Goal: Task Accomplishment & Management: Use online tool/utility

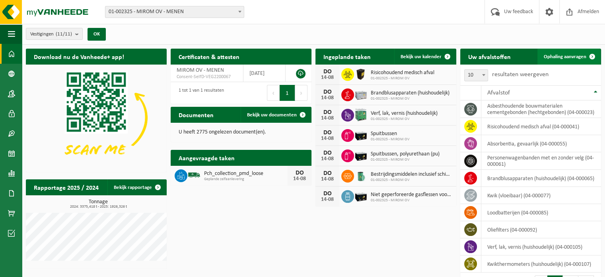
click at [574, 55] on span "Ophaling aanvragen" at bounding box center [565, 56] width 43 height 5
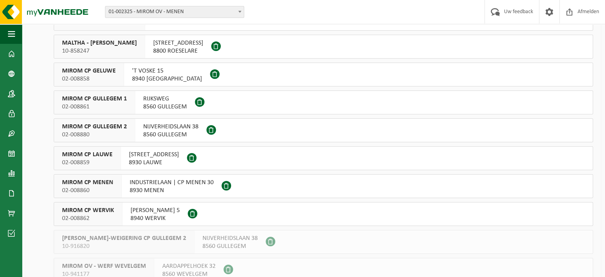
scroll to position [135, 0]
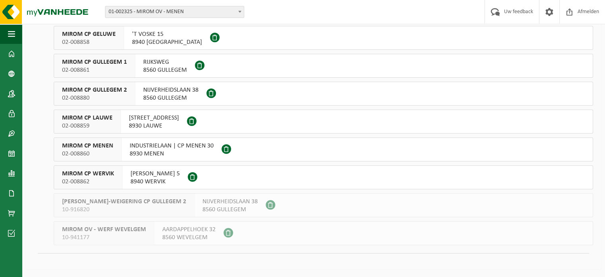
click at [74, 147] on span "MIROM CP MENEN" at bounding box center [87, 146] width 51 height 8
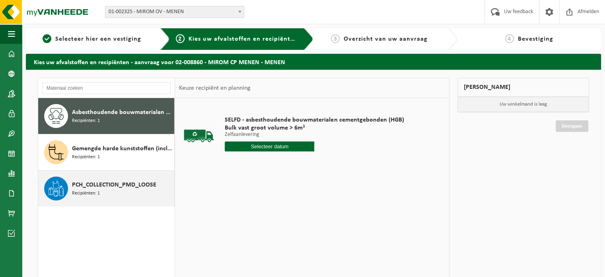
click at [91, 189] on span "Recipiënten: 1" at bounding box center [86, 193] width 28 height 8
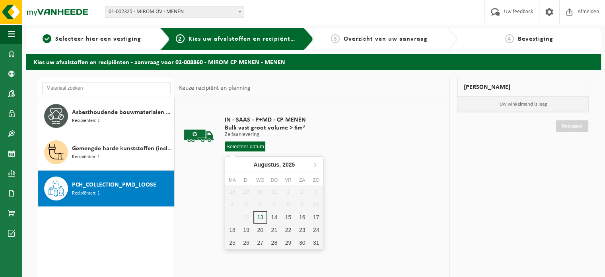
click at [249, 149] on input "text" at bounding box center [245, 146] width 41 height 10
click at [271, 219] on div "14" at bounding box center [274, 217] width 14 height 13
type input "Van 2025-08-14"
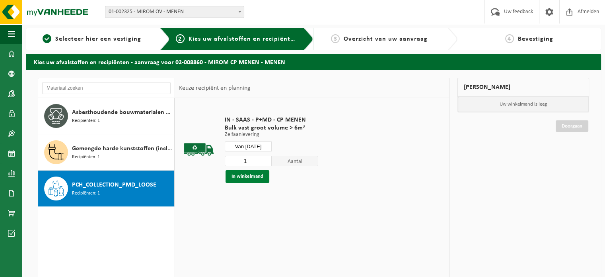
click at [265, 178] on button "In winkelmand" at bounding box center [248, 176] width 44 height 13
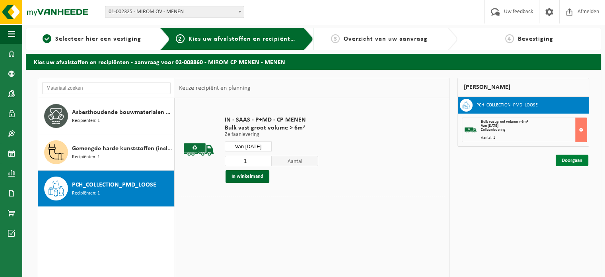
click at [570, 164] on link "Doorgaan" at bounding box center [572, 160] width 33 height 12
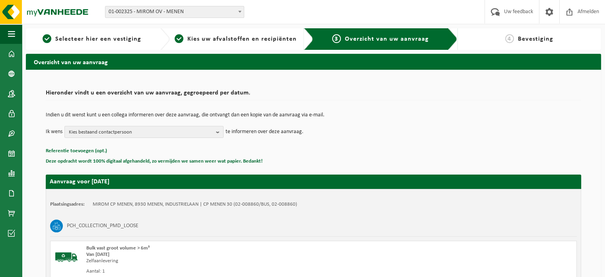
scroll to position [105, 0]
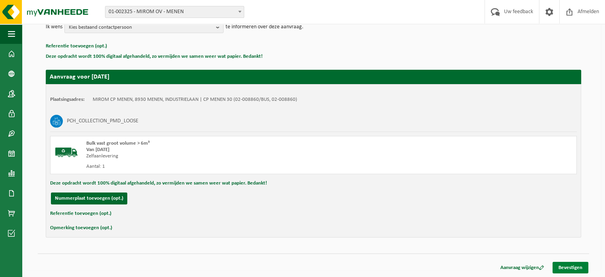
click at [570, 266] on link "Bevestigen" at bounding box center [571, 267] width 36 height 12
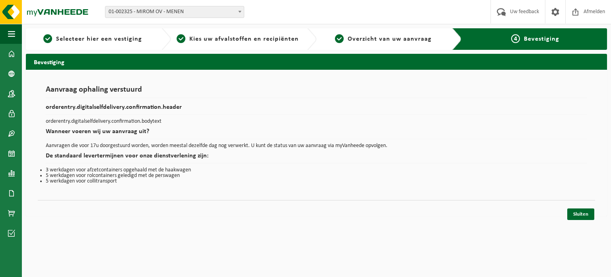
click at [583, 205] on div "Sluiten" at bounding box center [317, 204] width 558 height 8
click at [581, 208] on link "Sluiten" at bounding box center [581, 214] width 27 height 12
